Goal: Information Seeking & Learning: Learn about a topic

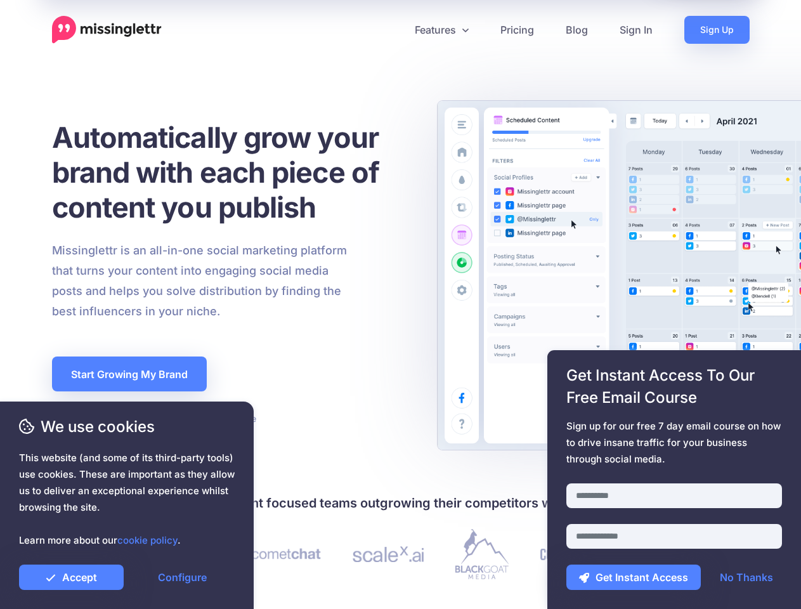
click at [400, 305] on div "Missinglettr is an all-in-one social marketing platform that turns your content…" at bounding box center [231, 280] width 377 height 81
click at [395, 30] on icon at bounding box center [396, 30] width 6 height 6
click at [441, 30] on link "Features" at bounding box center [442, 30] width 86 height 28
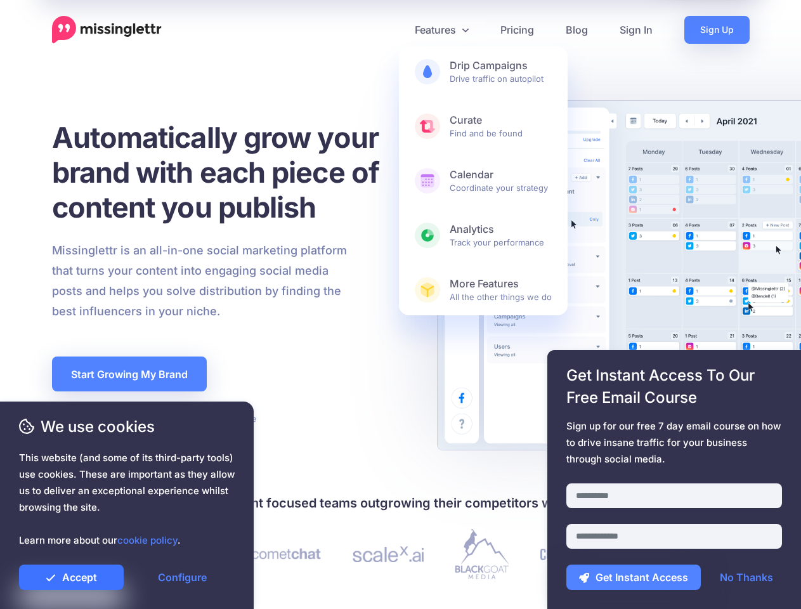
click at [71, 577] on link "Accept" at bounding box center [71, 577] width 105 height 25
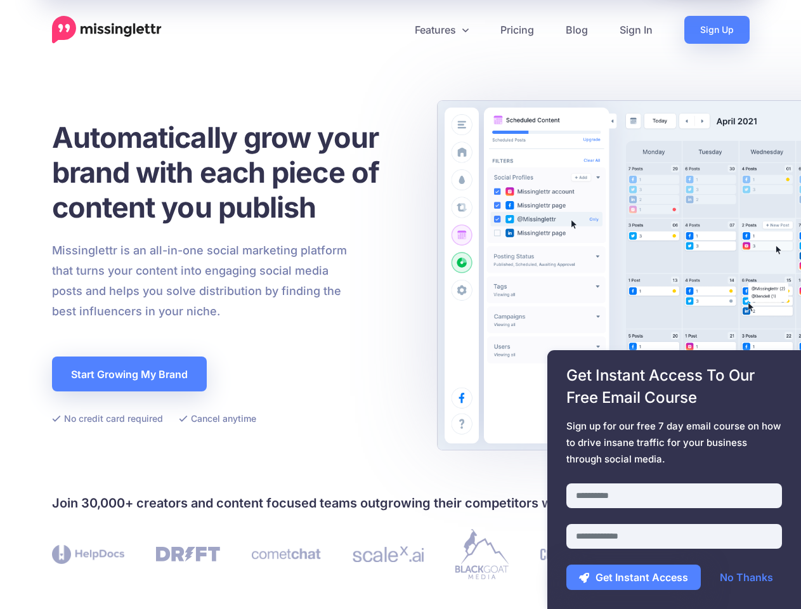
click at [182, 577] on link "Configure" at bounding box center [182, 577] width 105 height 25
click at [674, 480] on div at bounding box center [675, 476] width 216 height 16
click at [634, 577] on button "Get Instant Access" at bounding box center [634, 577] width 134 height 25
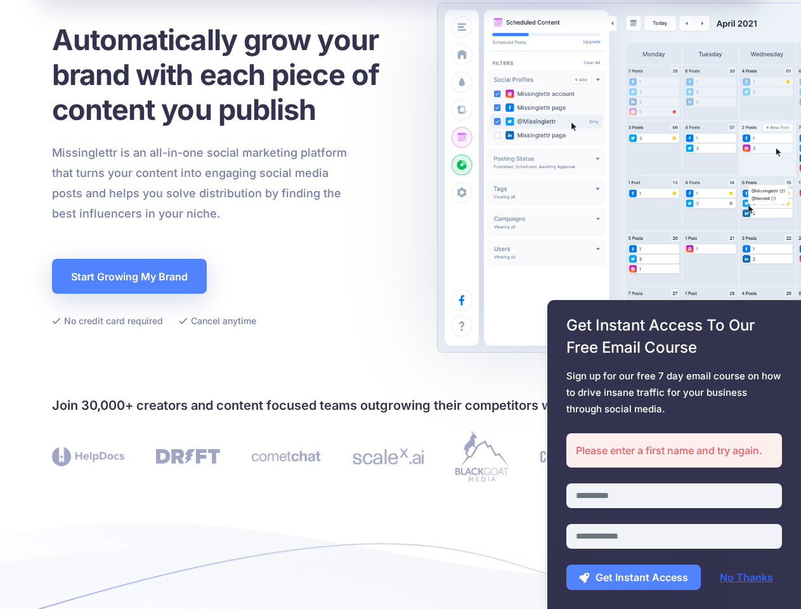
click at [747, 577] on link "No Thanks" at bounding box center [746, 577] width 79 height 25
